Goal: Task Accomplishment & Management: Use online tool/utility

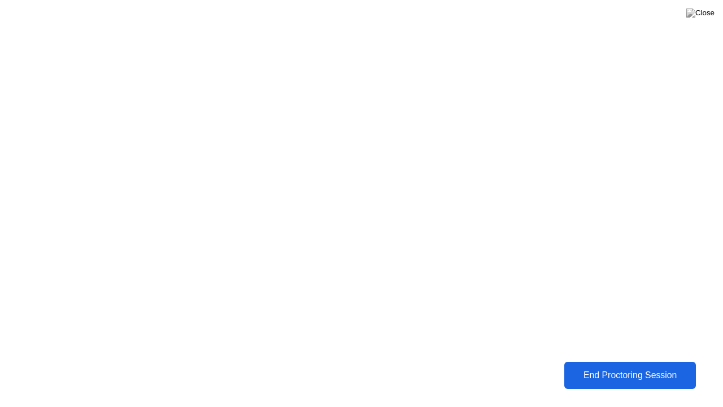
click at [633, 376] on div "End Proctoring Session" at bounding box center [629, 375] width 125 height 10
